Goal: Information Seeking & Learning: Check status

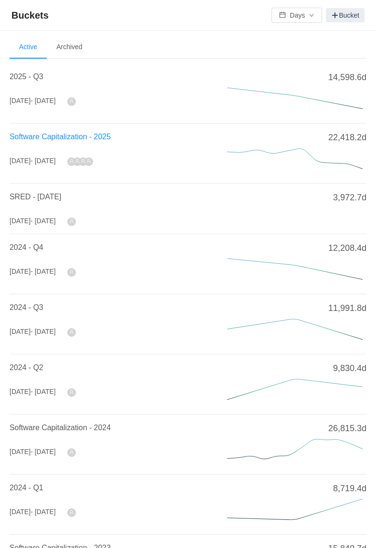
click at [91, 134] on span "Software Capitalization - 2025" at bounding box center [60, 137] width 101 height 8
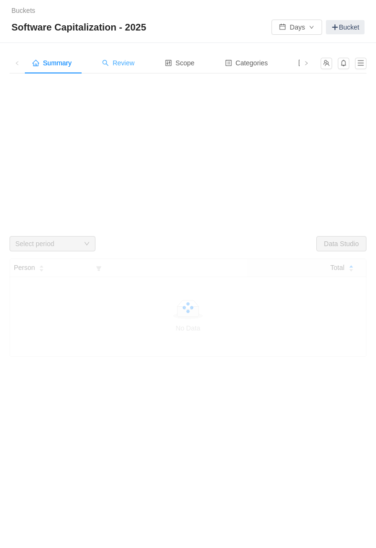
click at [134, 69] on div "Review" at bounding box center [118, 62] width 48 height 21
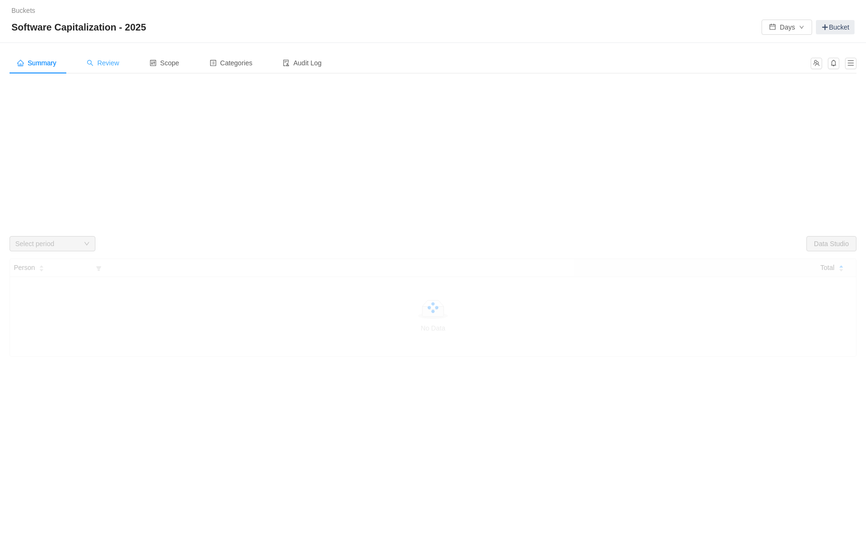
click at [101, 62] on span "Review" at bounding box center [103, 63] width 32 height 8
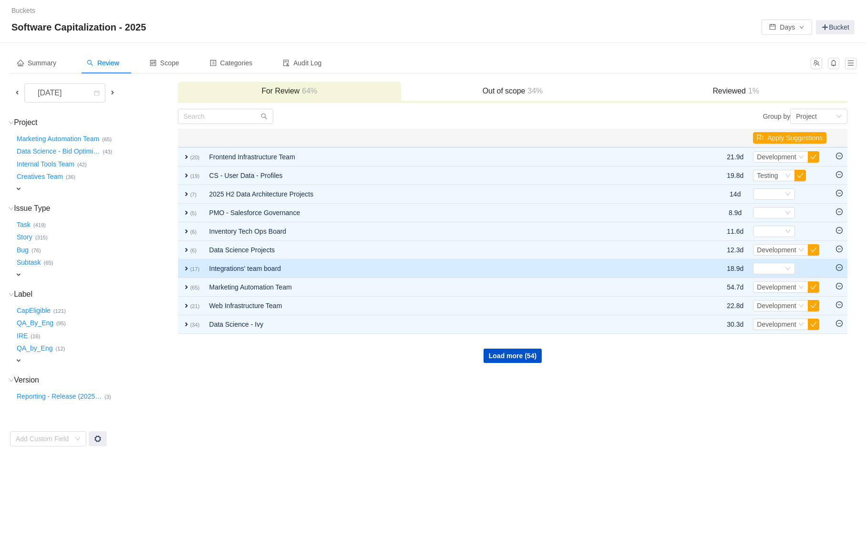
click at [196, 271] on small "(17)" at bounding box center [195, 269] width 10 height 6
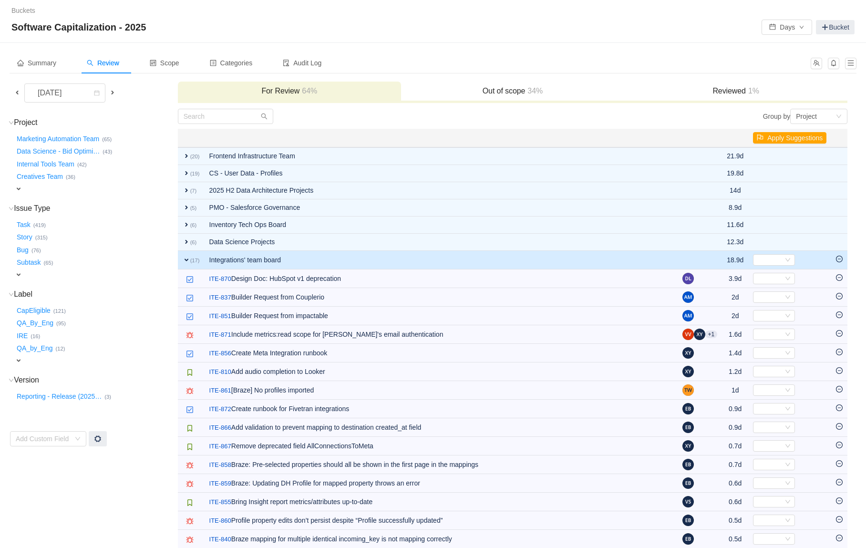
click at [187, 259] on span "expand" at bounding box center [187, 260] width 8 height 8
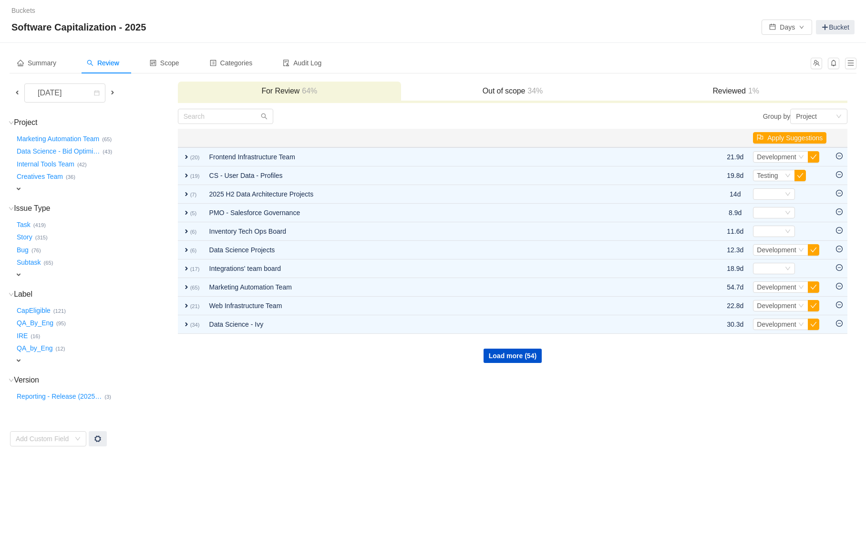
click at [375, 82] on div "Out of scope 34%" at bounding box center [512, 92] width 223 height 21
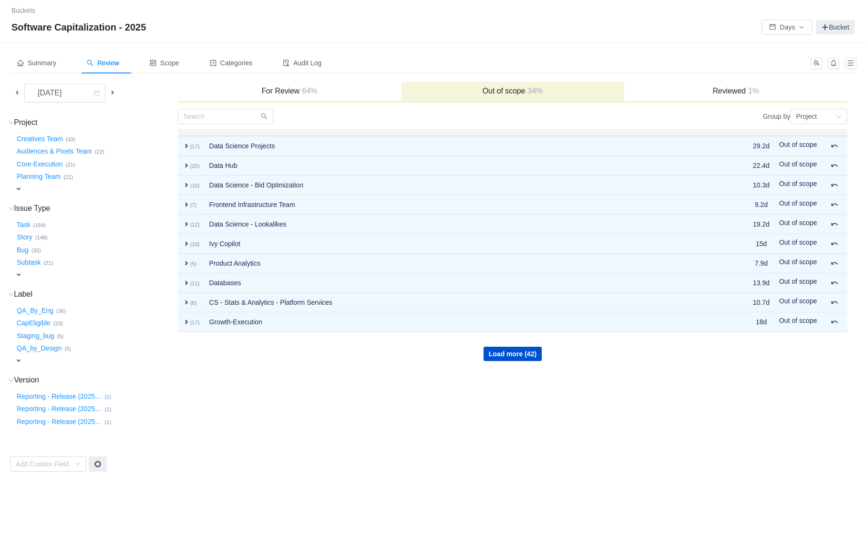
click at [18, 87] on span at bounding box center [16, 92] width 11 height 11
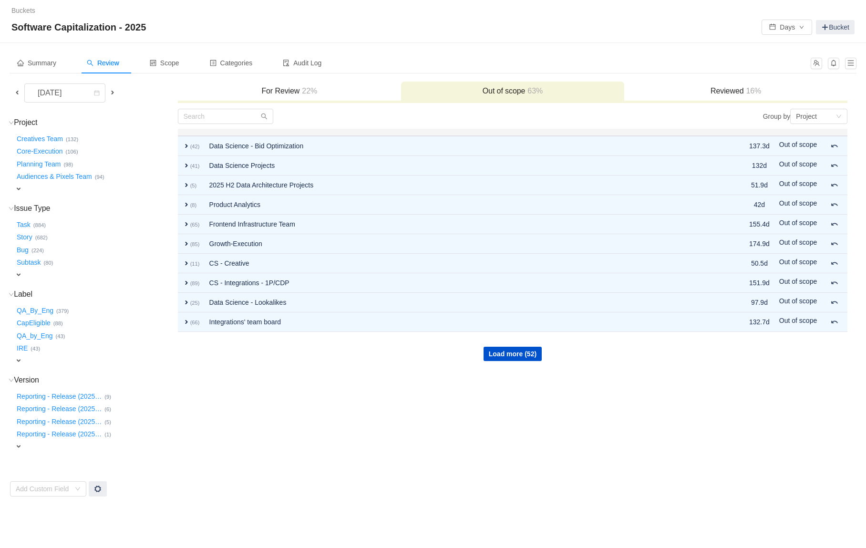
click at [375, 88] on h3 "Reviewed 16%" at bounding box center [736, 91] width 214 height 10
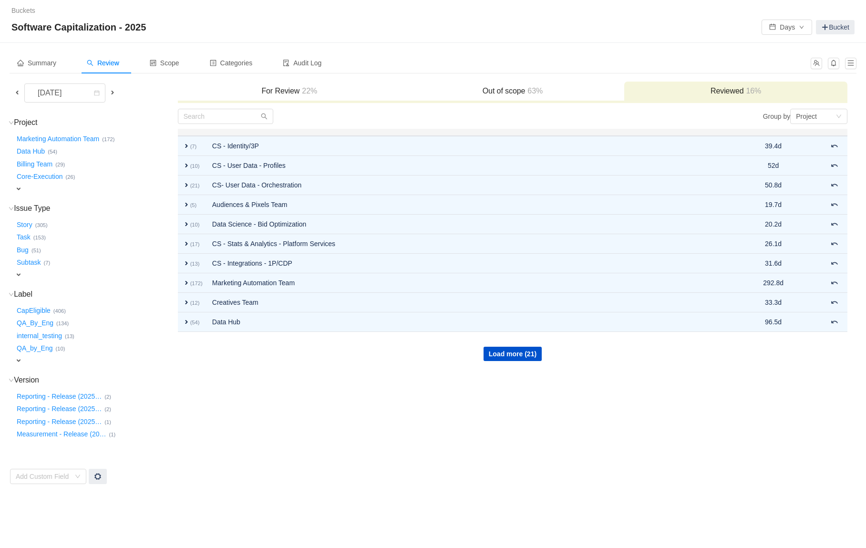
click at [375, 91] on h3 "Out of scope 63%" at bounding box center [513, 91] width 214 height 10
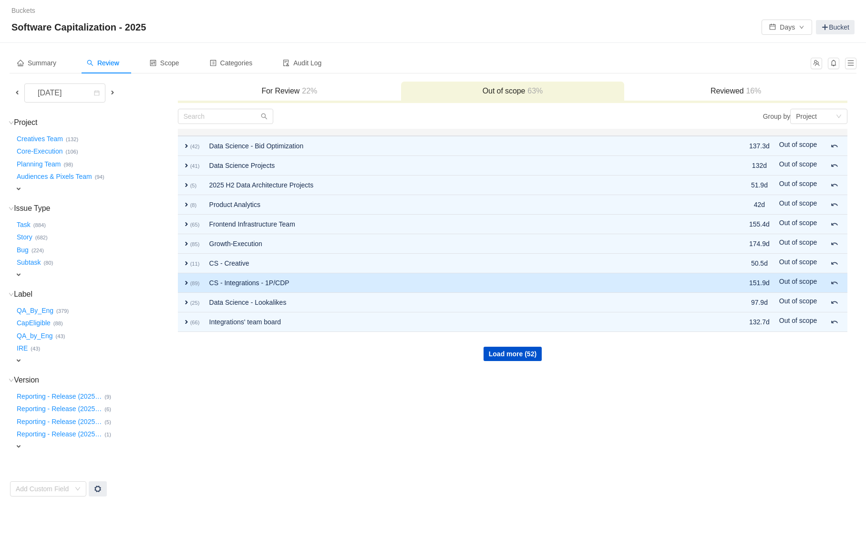
click at [218, 277] on td "CS - Integrations - 1P/CDP" at bounding box center [454, 283] width 498 height 20
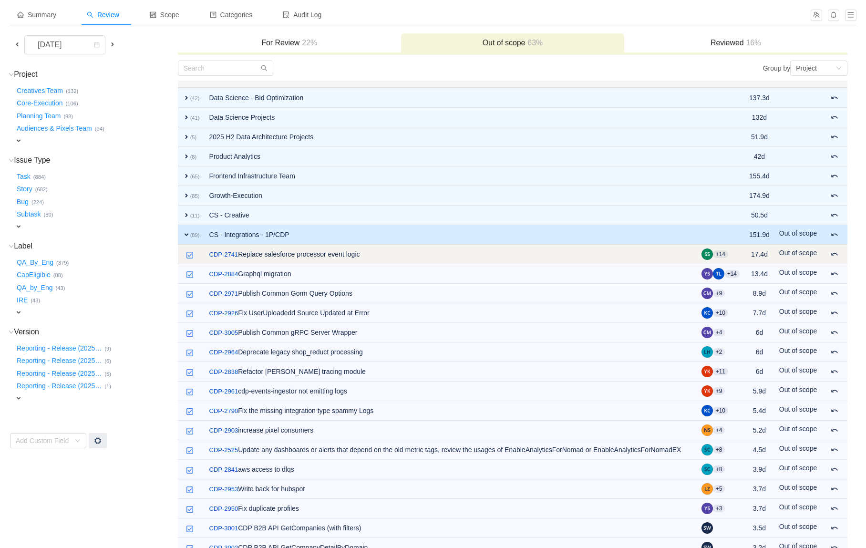
scroll to position [53, 0]
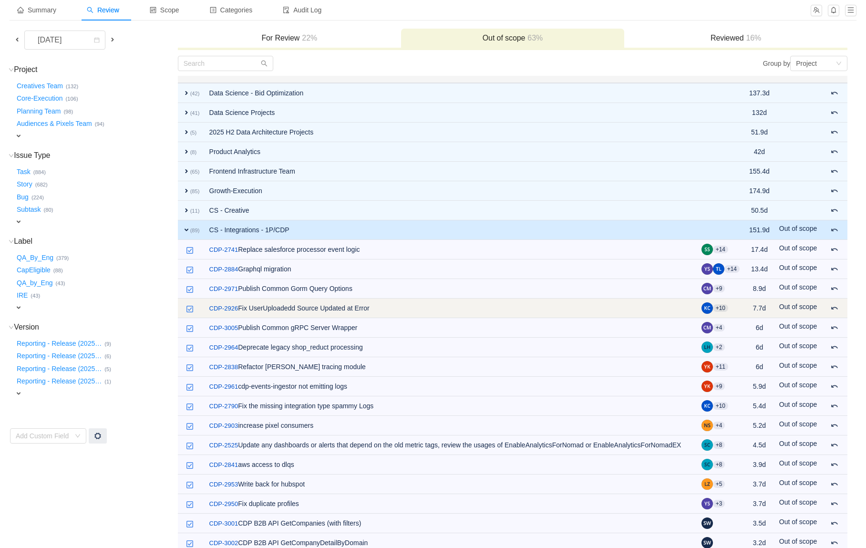
click at [190, 309] on img at bounding box center [190, 309] width 8 height 8
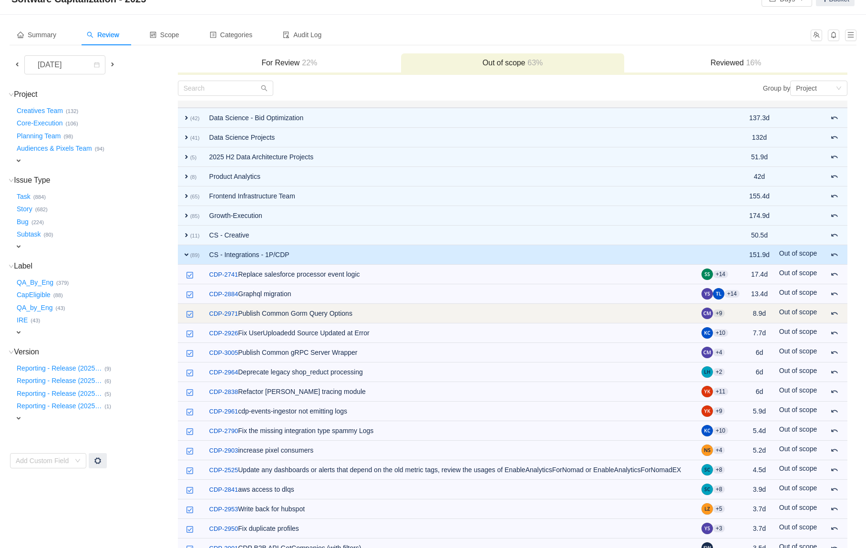
scroll to position [2, 0]
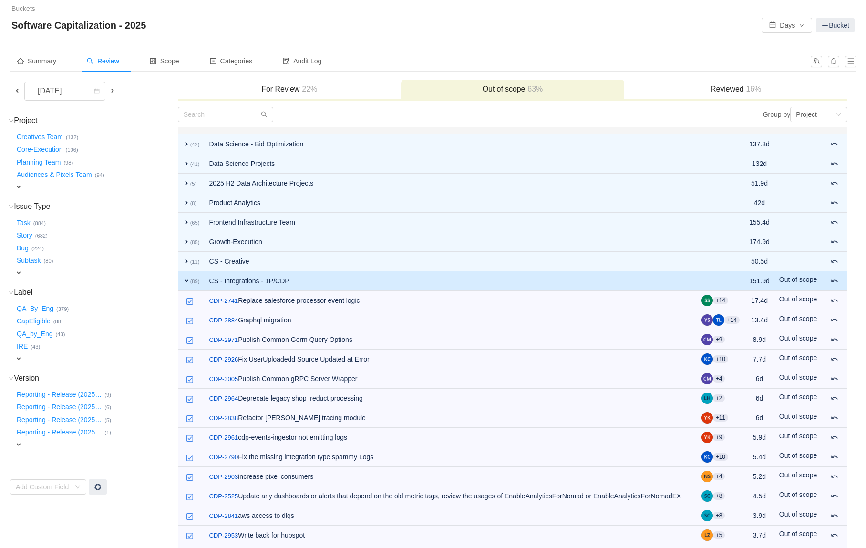
click at [184, 280] on span "expand" at bounding box center [187, 281] width 8 height 8
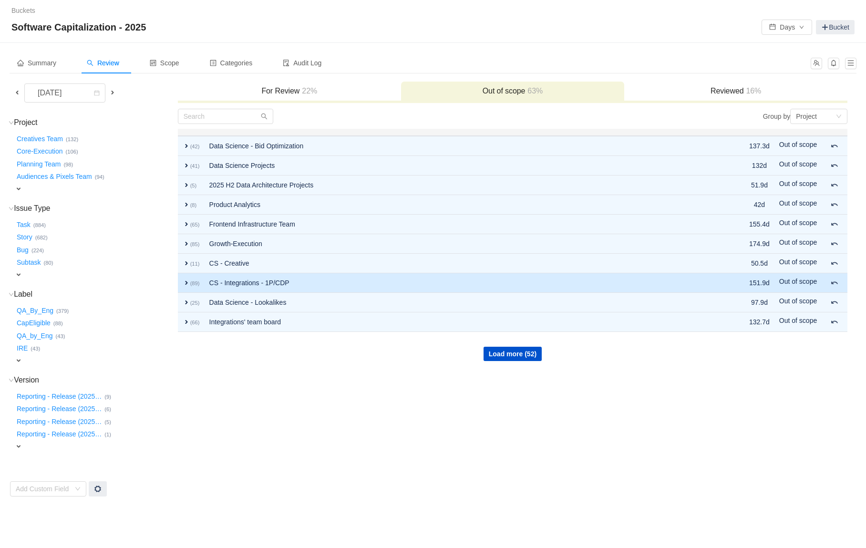
scroll to position [0, 0]
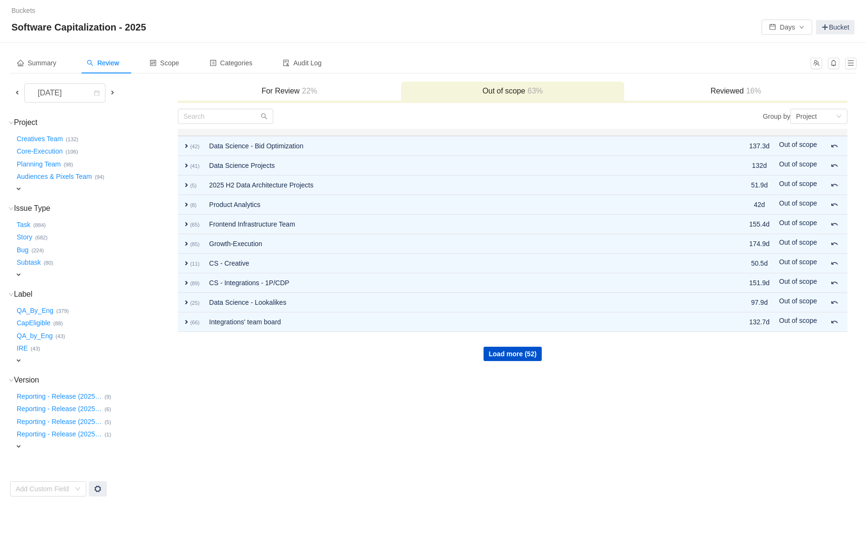
click at [375, 361] on td "Load more (52)" at bounding box center [513, 347] width 670 height 30
click at [375, 357] on button "Load more (52)" at bounding box center [513, 354] width 58 height 14
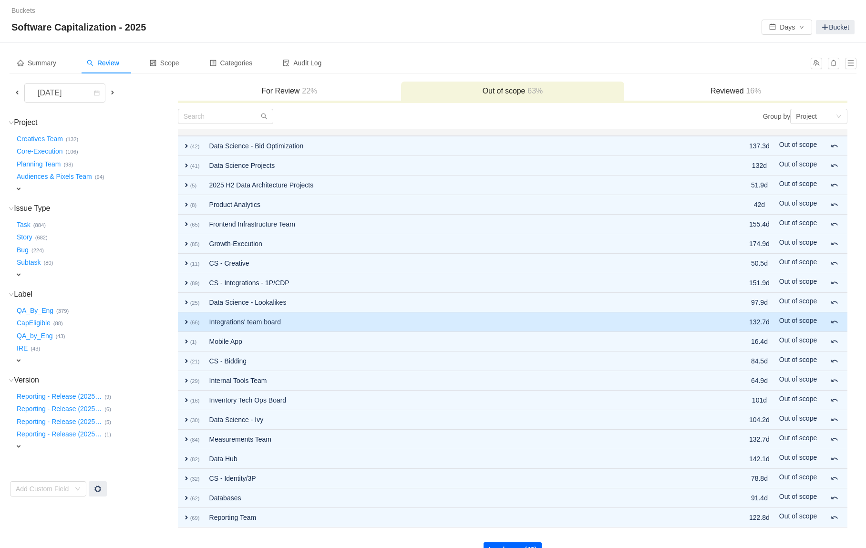
scroll to position [19, 0]
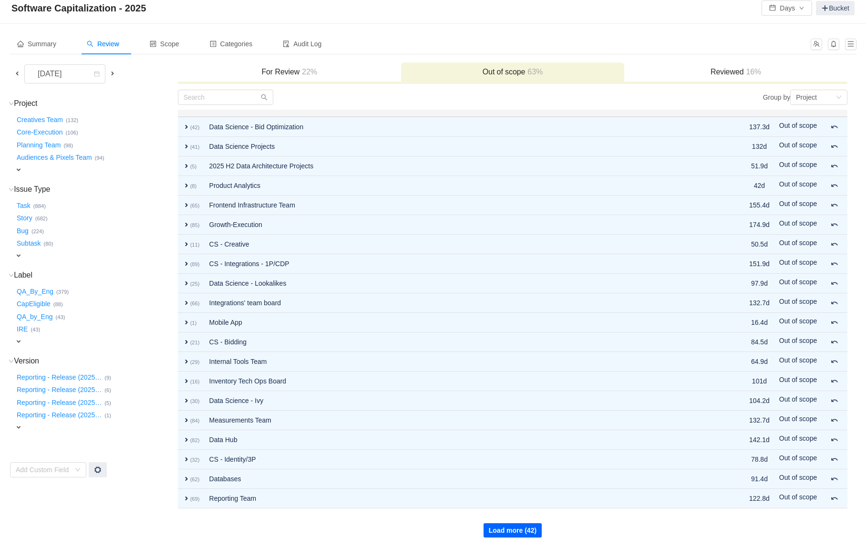
click at [375, 528] on button "Load more (42)" at bounding box center [513, 530] width 58 height 14
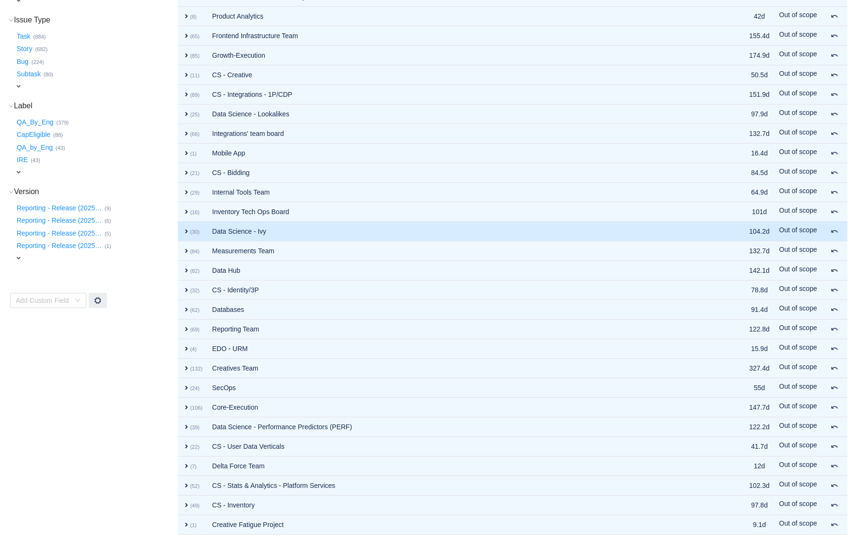
scroll to position [215, 0]
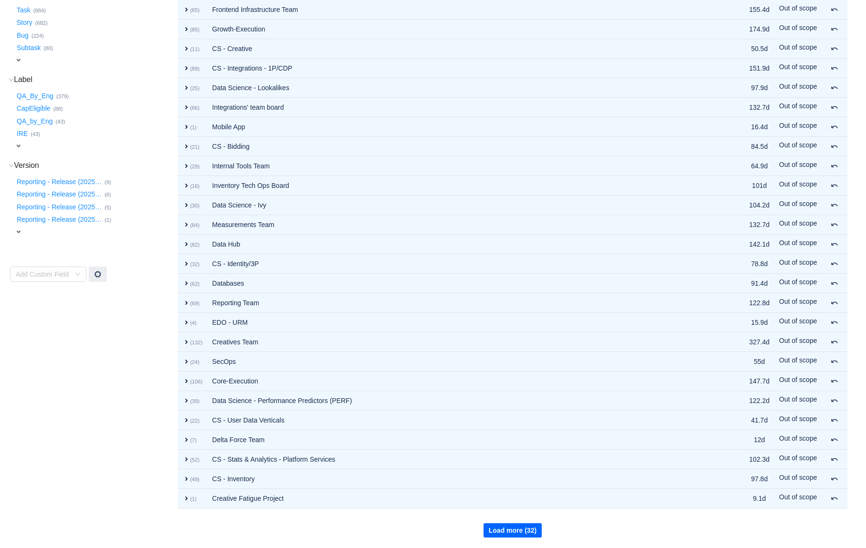
click at [375, 530] on button "Load more (32)" at bounding box center [513, 530] width 58 height 14
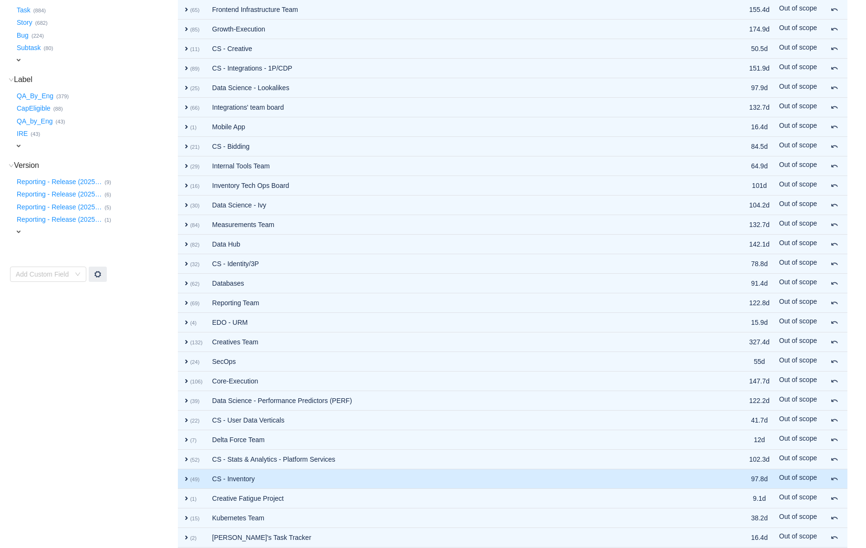
scroll to position [410, 0]
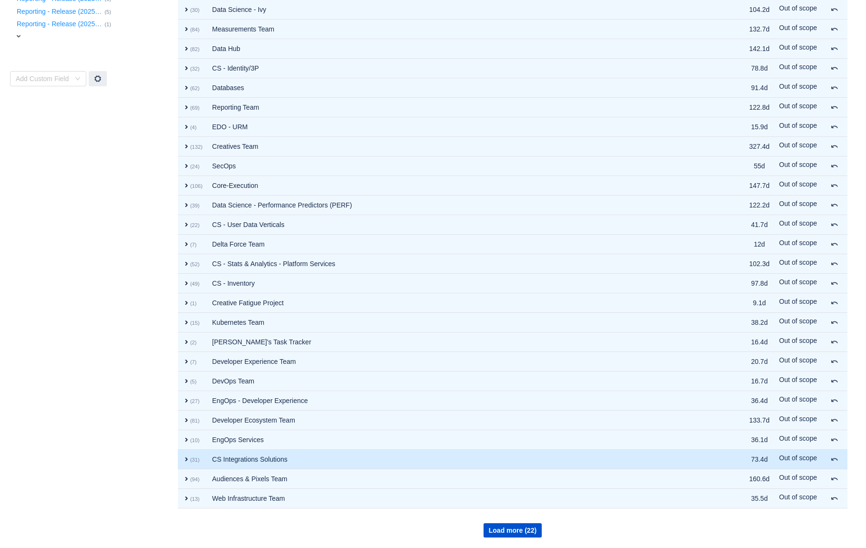
click at [211, 458] on td "CS Integrations Solutions" at bounding box center [459, 460] width 505 height 20
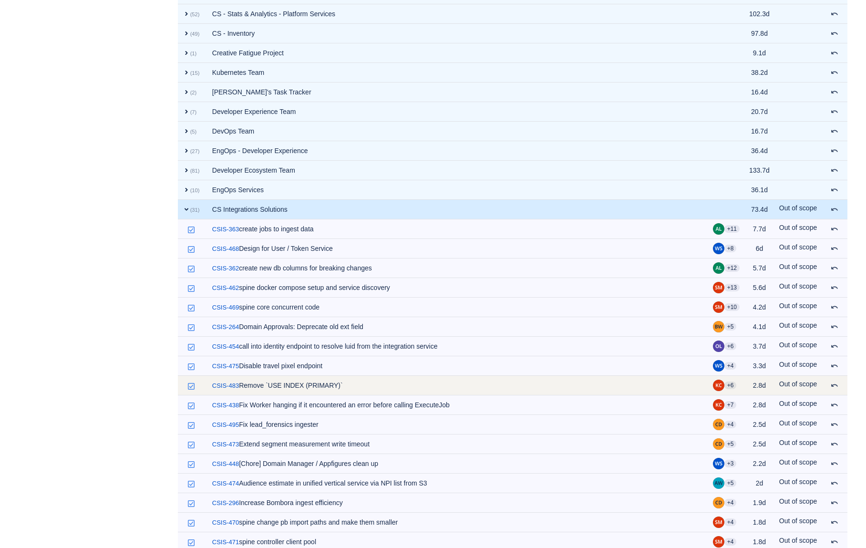
scroll to position [0, 0]
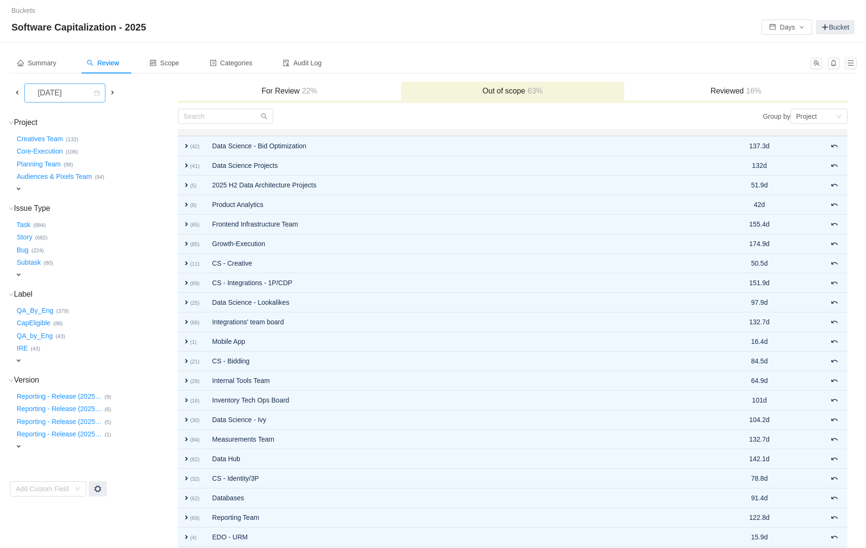
click at [71, 94] on div "[DATE]" at bounding box center [50, 93] width 41 height 18
click at [68, 197] on li "[DATE]" at bounding box center [72, 200] width 96 height 15
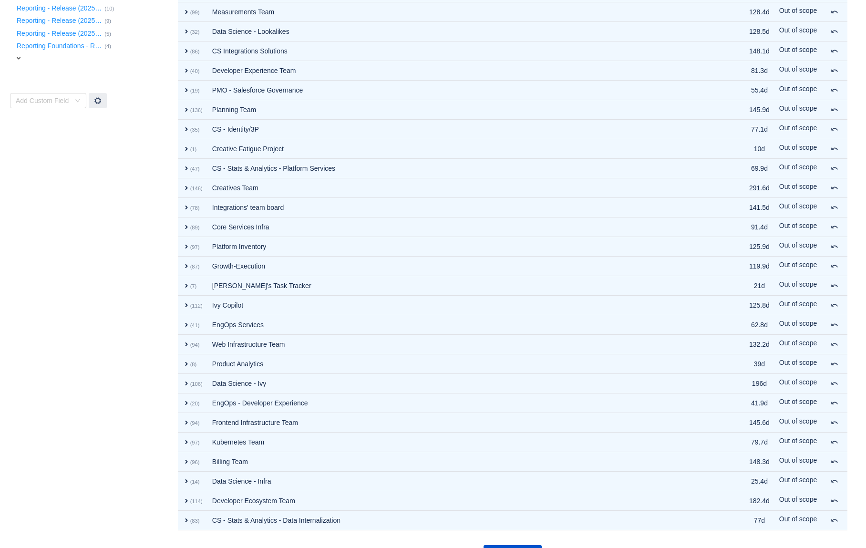
scroll to position [410, 0]
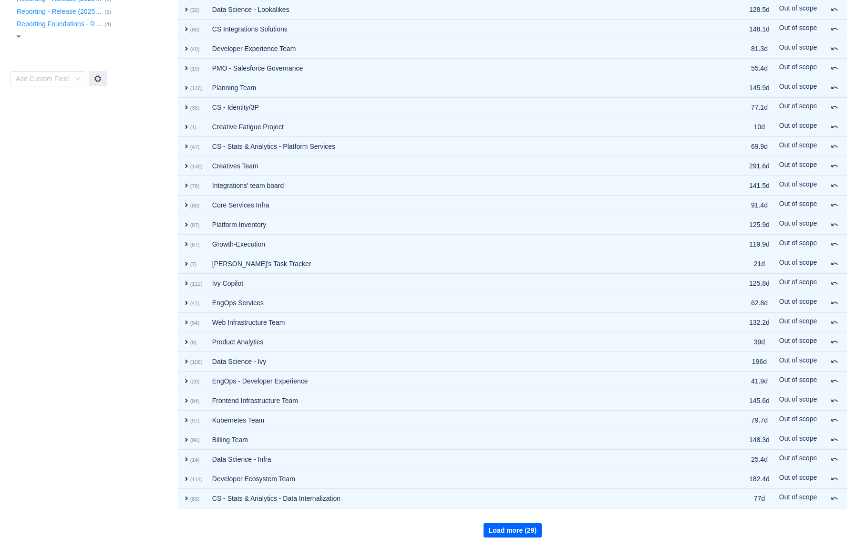
click at [375, 529] on button "Load more (29)" at bounding box center [513, 530] width 58 height 14
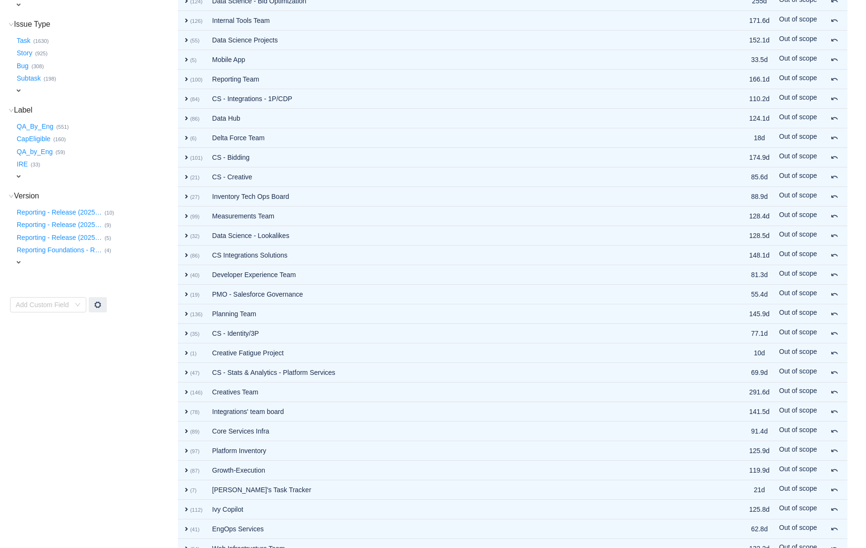
scroll to position [184, 0]
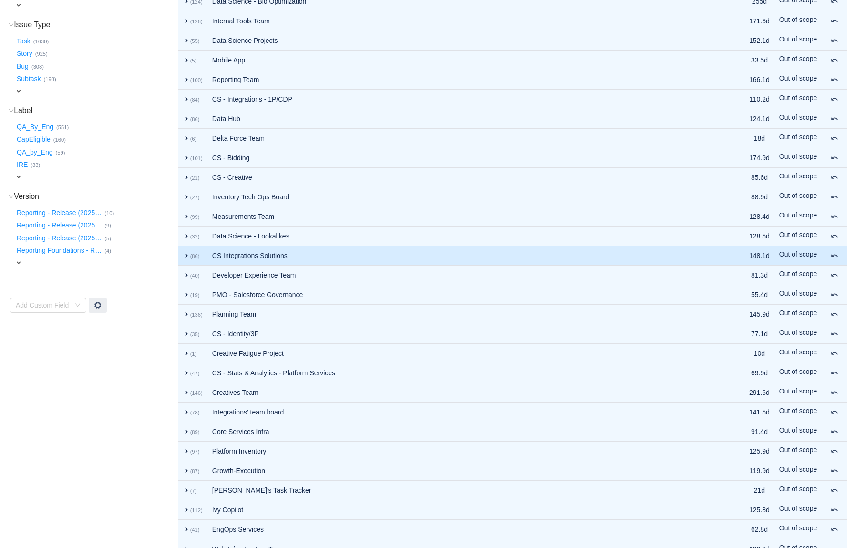
click at [218, 254] on td "CS Integrations Solutions" at bounding box center [459, 256] width 505 height 20
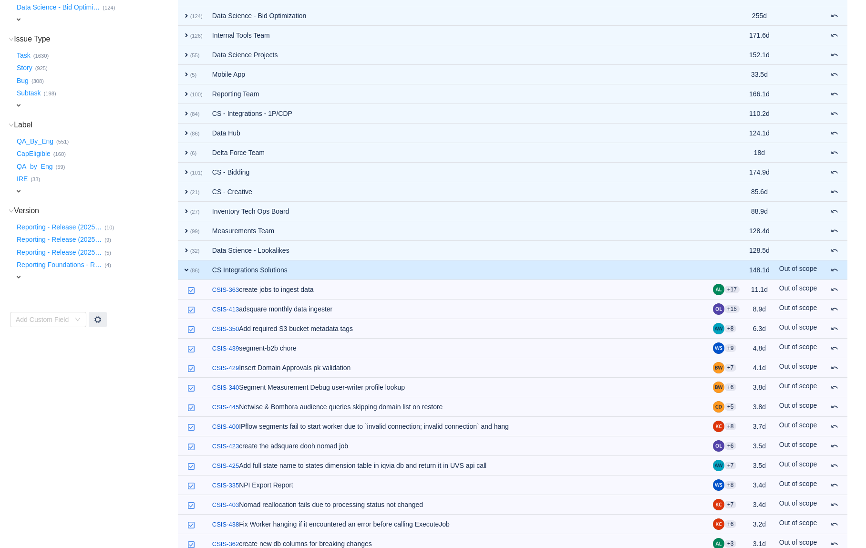
scroll to position [0, 0]
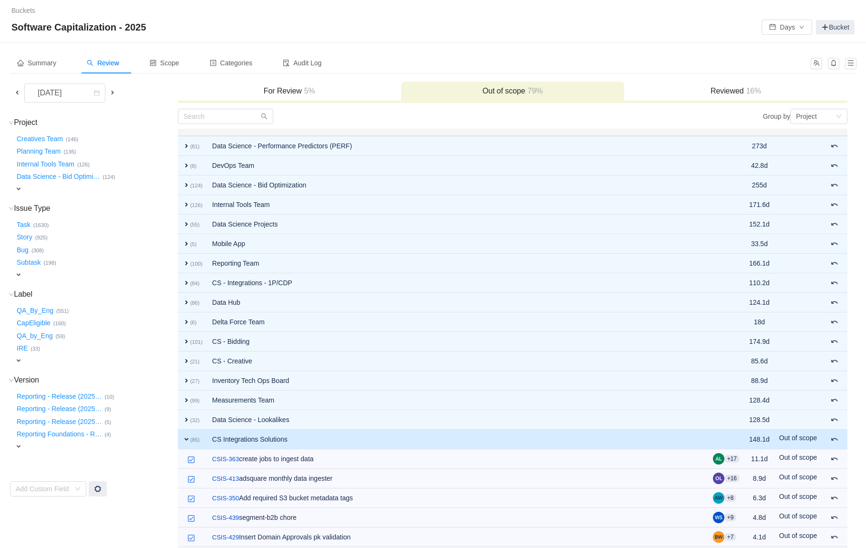
click at [16, 91] on span at bounding box center [17, 93] width 8 height 8
